Goal: Task Accomplishment & Management: Check status

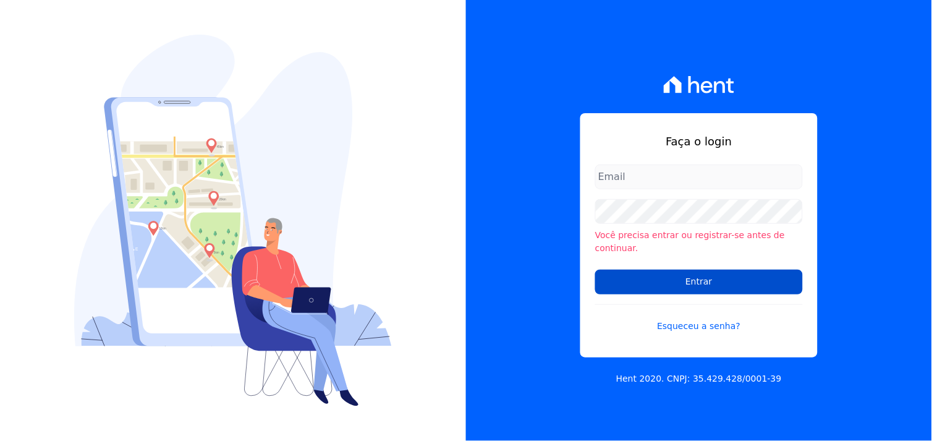
type input "[EMAIL_ADDRESS][DOMAIN_NAME]"
drag, startPoint x: 680, startPoint y: 281, endPoint x: 654, endPoint y: 275, distance: 27.3
click at [673, 279] on input "Entrar" at bounding box center [699, 281] width 208 height 25
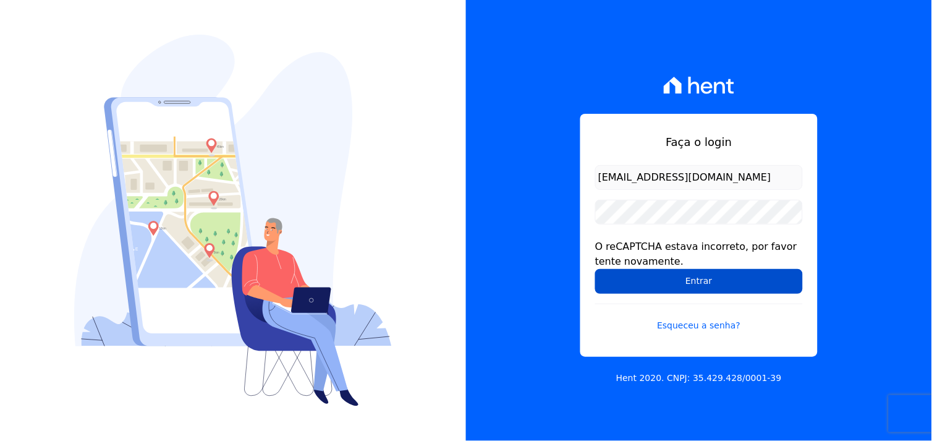
click at [698, 284] on input "Entrar" at bounding box center [699, 281] width 208 height 25
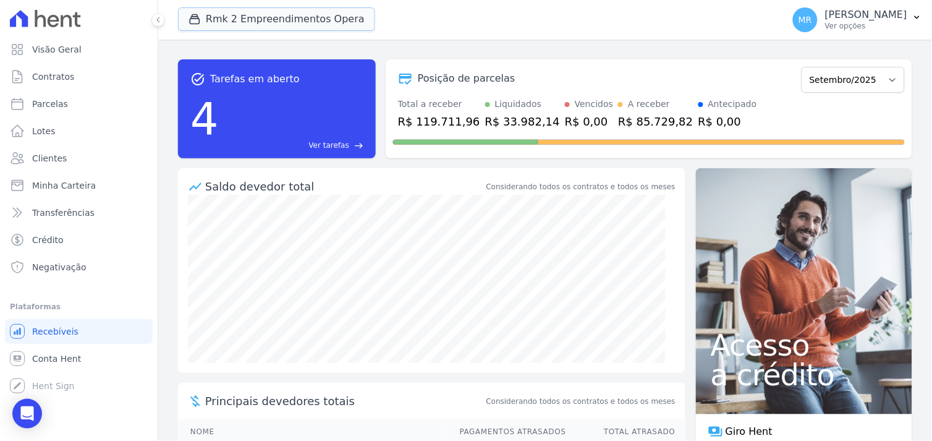
drag, startPoint x: 263, startPoint y: 23, endPoint x: 220, endPoint y: 44, distance: 47.8
click at [257, 27] on button "Rmk 2 Empreendimentos Opera" at bounding box center [276, 18] width 197 height 23
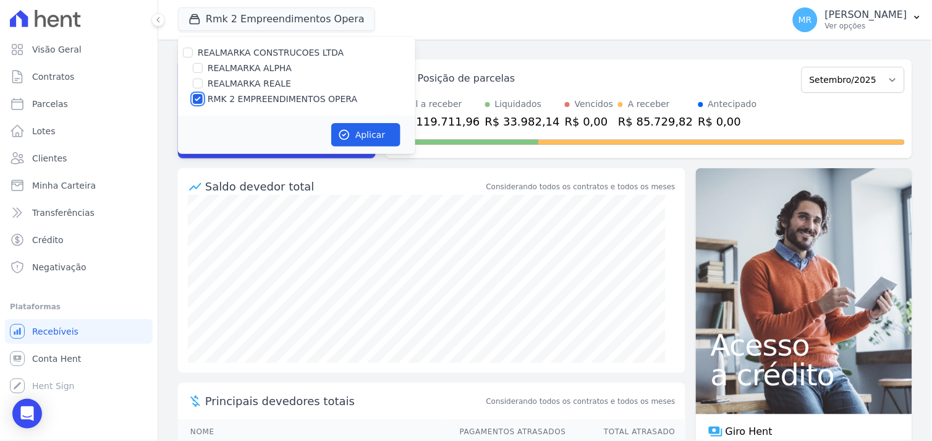
drag, startPoint x: 195, startPoint y: 103, endPoint x: 194, endPoint y: 66, distance: 36.5
click at [195, 96] on input "RMK 2 EMPREENDIMENTOS OPERA" at bounding box center [198, 99] width 10 height 10
checkbox input "false"
click at [195, 65] on input "REALMARKA ALPHA" at bounding box center [198, 68] width 10 height 10
checkbox input "true"
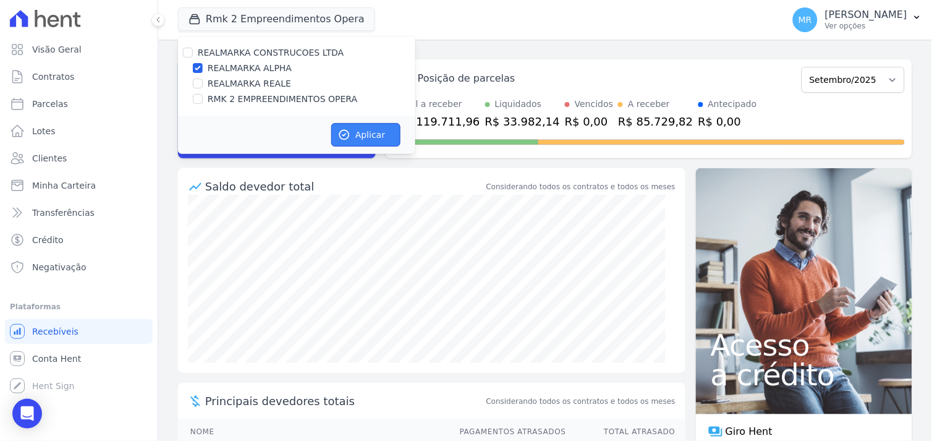
drag, startPoint x: 379, startPoint y: 140, endPoint x: 195, endPoint y: 118, distance: 186.1
click at [331, 135] on button "Aplicar" at bounding box center [365, 134] width 69 height 23
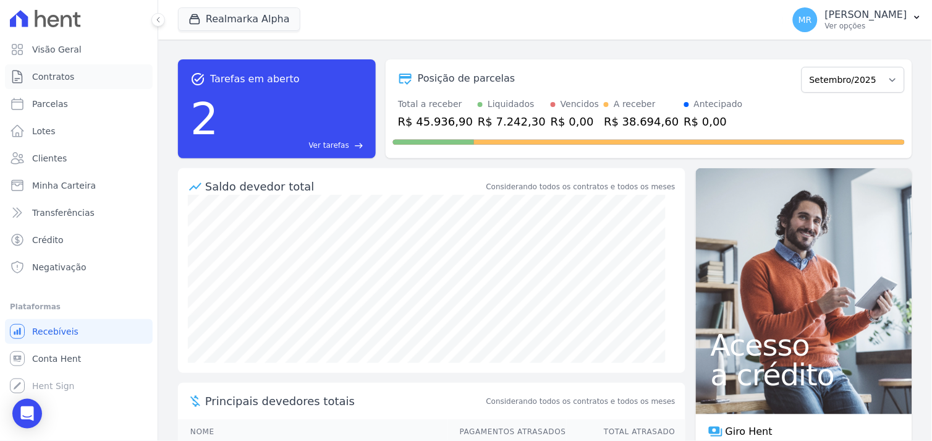
click at [59, 80] on span "Contratos" at bounding box center [53, 76] width 42 height 12
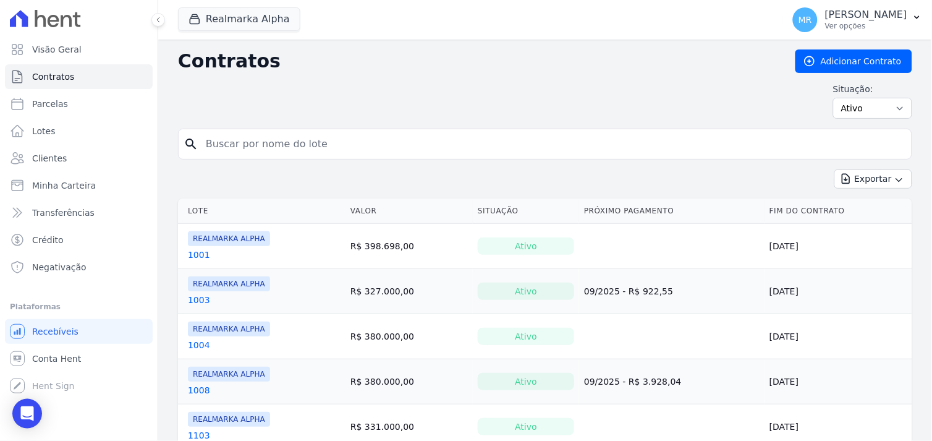
click at [345, 145] on input "search" at bounding box center [552, 144] width 708 height 25
type input "505"
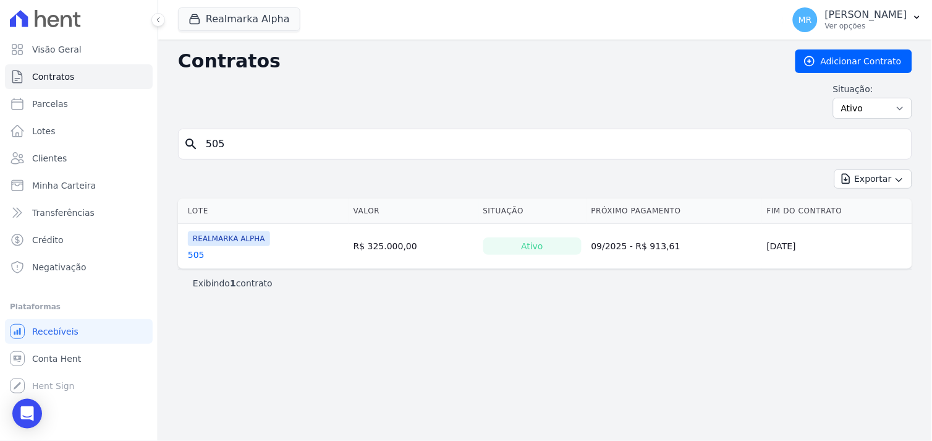
click at [192, 257] on link "505" at bounding box center [196, 254] width 17 height 12
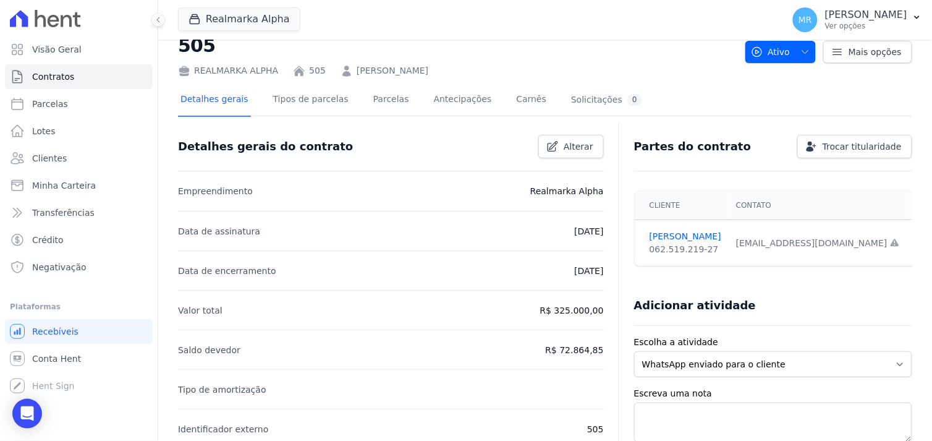
scroll to position [69, 0]
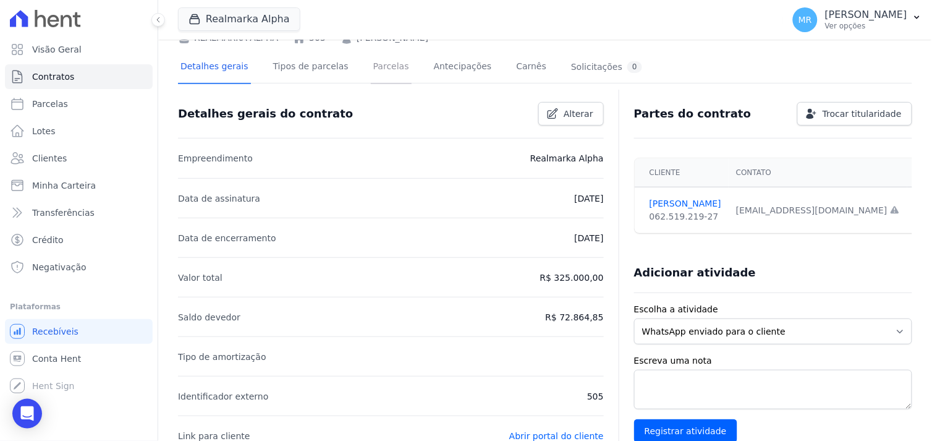
drag, startPoint x: 376, startPoint y: 65, endPoint x: 373, endPoint y: 72, distance: 7.8
click at [376, 65] on link "Parcelas" at bounding box center [391, 67] width 41 height 33
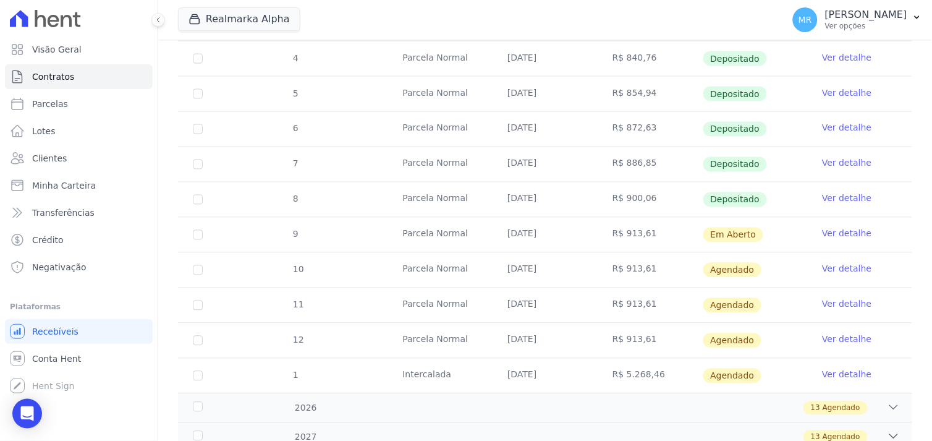
scroll to position [480, 0]
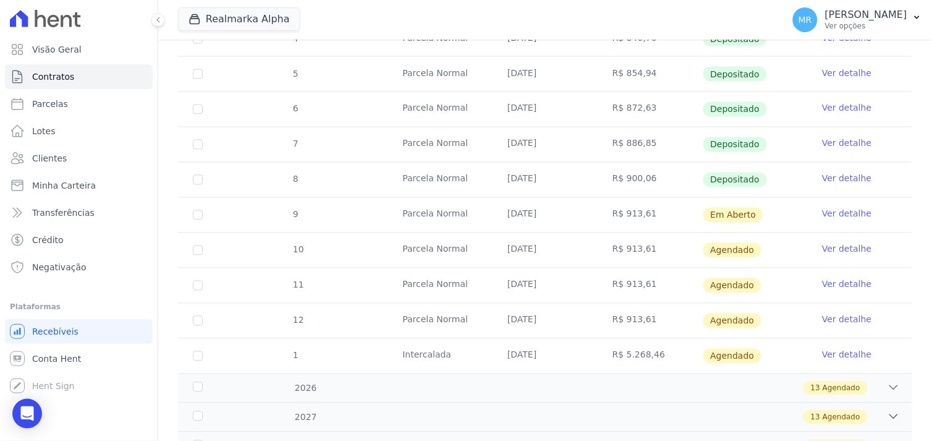
click at [829, 214] on link "Ver detalhe" at bounding box center [846, 214] width 49 height 12
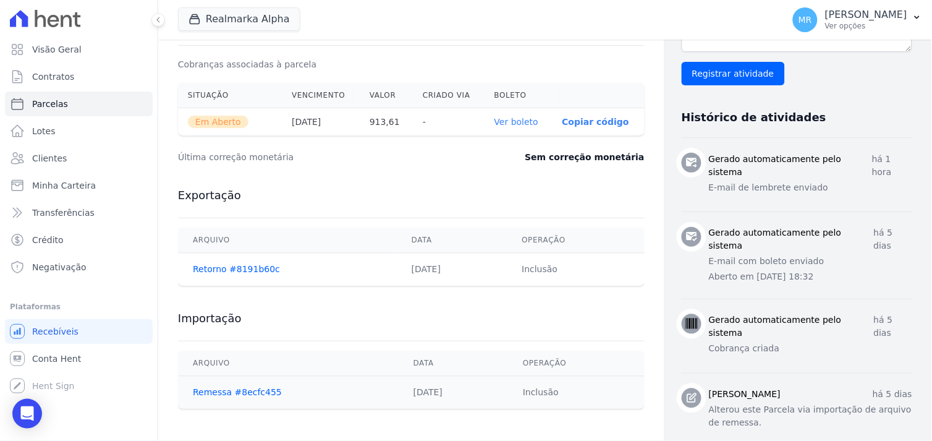
scroll to position [411, 0]
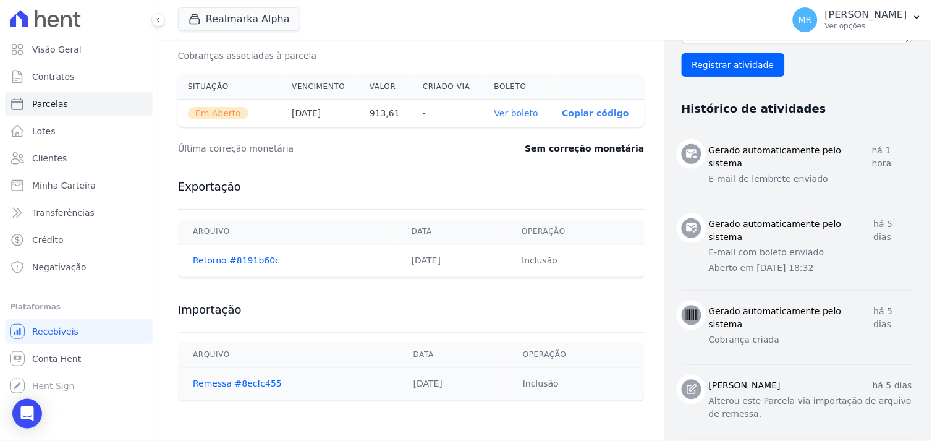
click at [499, 114] on link "Ver boleto" at bounding box center [516, 113] width 44 height 10
